Goal: Find specific page/section: Find specific page/section

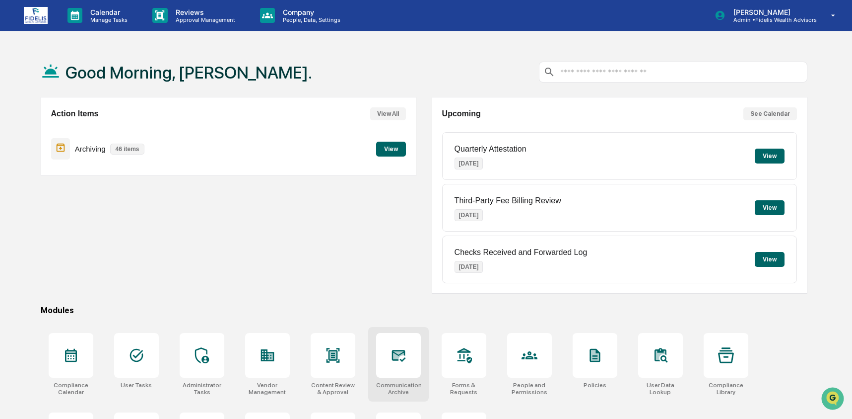
click at [387, 362] on div at bounding box center [398, 355] width 45 height 45
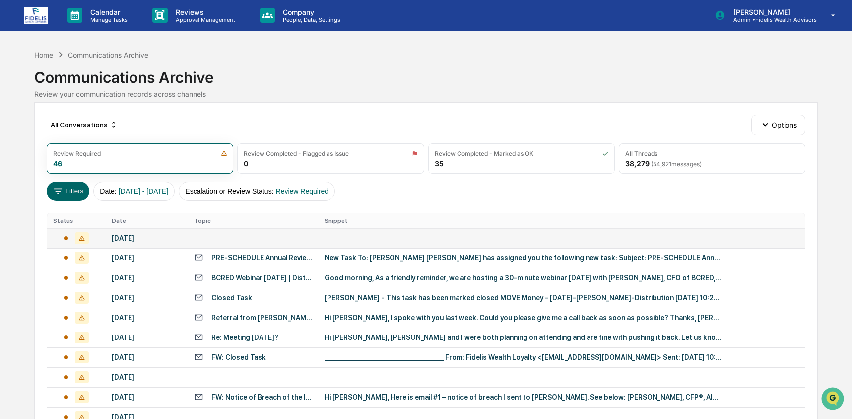
click at [225, 235] on td at bounding box center [253, 238] width 130 height 20
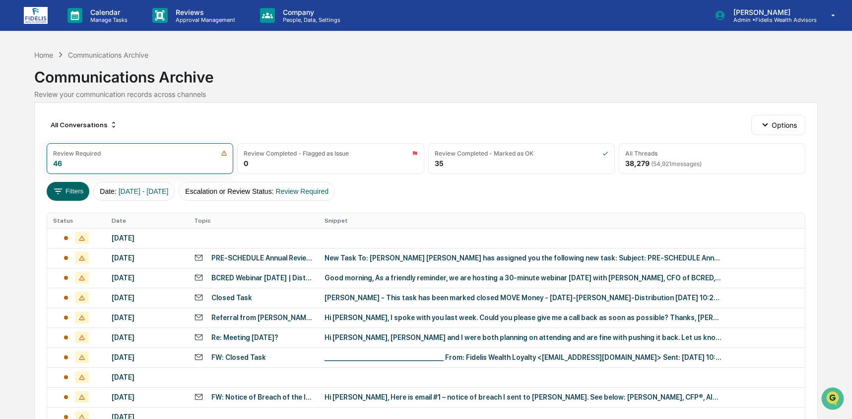
click at [29, 257] on div "Calendar Manage Tasks Reviews Approval Management Company People, Data, Setting…" at bounding box center [426, 390] width 852 height 781
click at [150, 259] on div "September 25, 2025" at bounding box center [147, 258] width 70 height 8
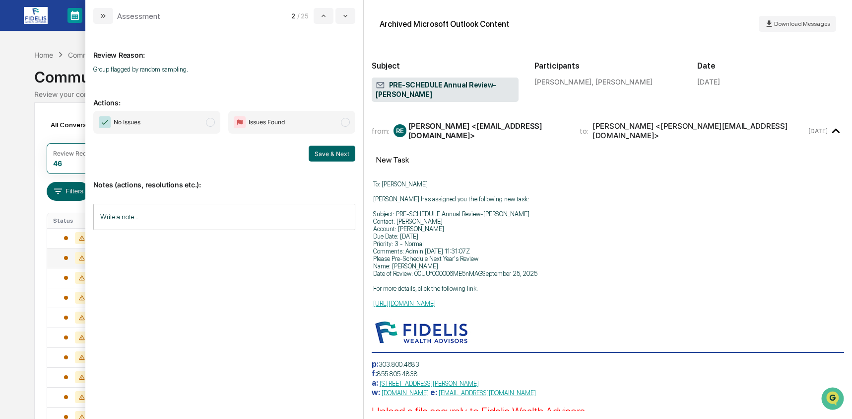
click at [28, 255] on div "Calendar Manage Tasks Reviews Approval Management Company People, Data, Setting…" at bounding box center [426, 390] width 852 height 781
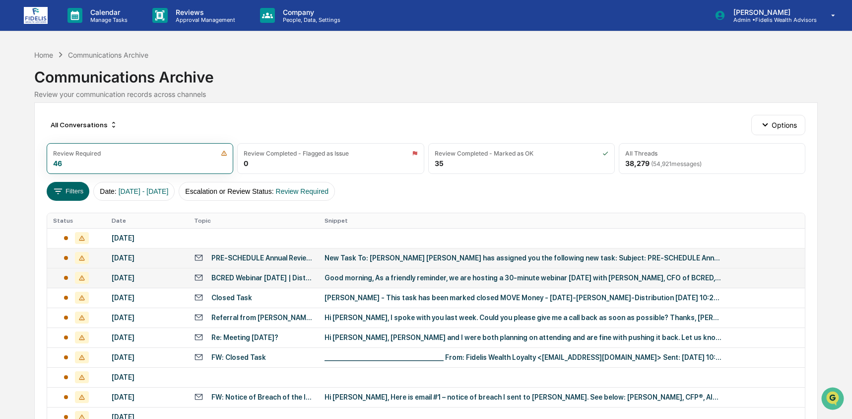
click at [209, 276] on div "BCRED Webinar Today | Distribution Update w/ BCRED's Chief Financial Officer" at bounding box center [253, 277] width 118 height 9
click at [9, 271] on div "Calendar Manage Tasks Reviews Approval Management Company People, Data, Setting…" at bounding box center [426, 390] width 852 height 781
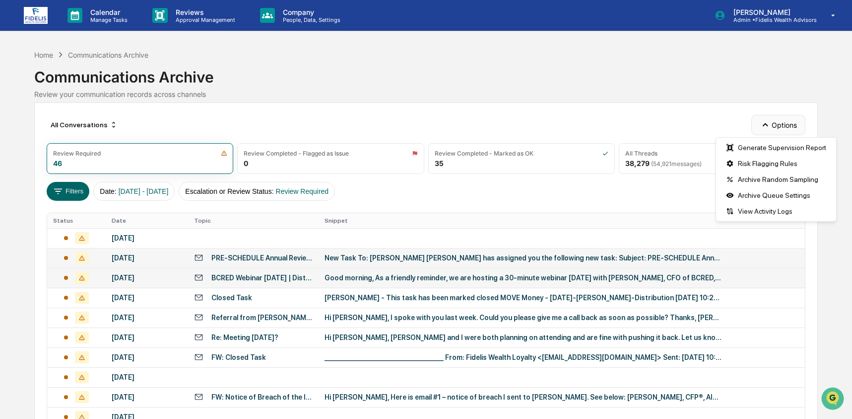
click at [801, 122] on button "Options" at bounding box center [779, 125] width 54 height 20
click at [798, 185] on div "Archive Random Sampling" at bounding box center [776, 179] width 116 height 16
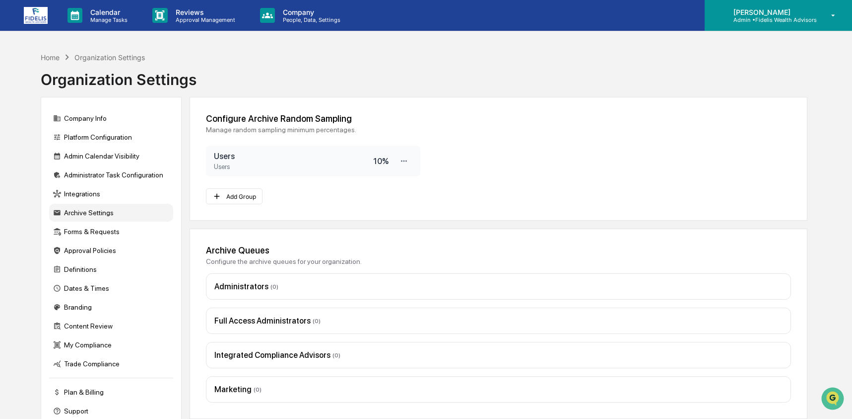
click at [784, 19] on p "Admin • Fidelis Wealth Advisors" at bounding box center [771, 19] width 91 height 7
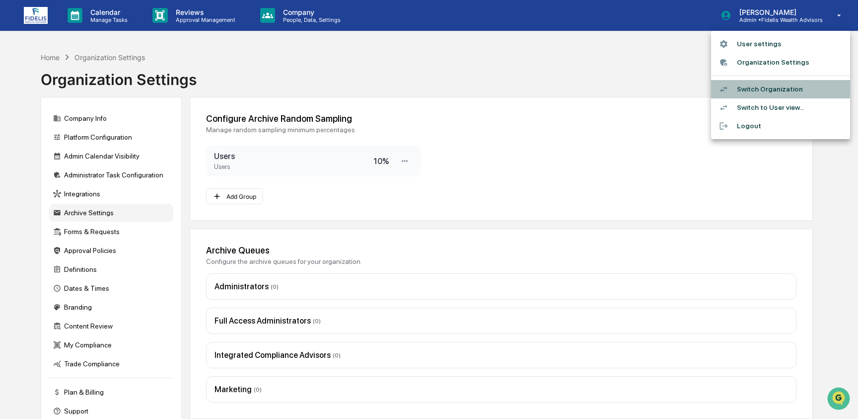
click at [792, 86] on li "Switch Organization" at bounding box center [780, 89] width 139 height 18
